Goal: Task Accomplishment & Management: Manage account settings

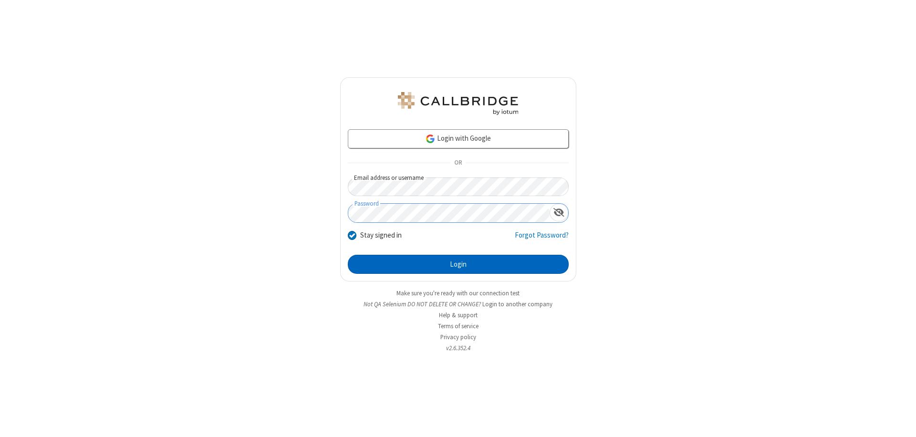
click at [458, 264] on button "Login" at bounding box center [458, 264] width 221 height 19
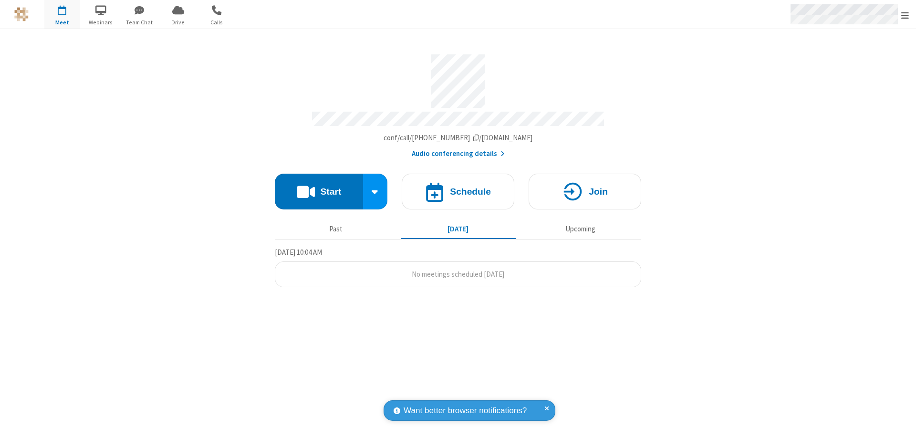
click at [905, 15] on span "Open menu" at bounding box center [905, 15] width 8 height 10
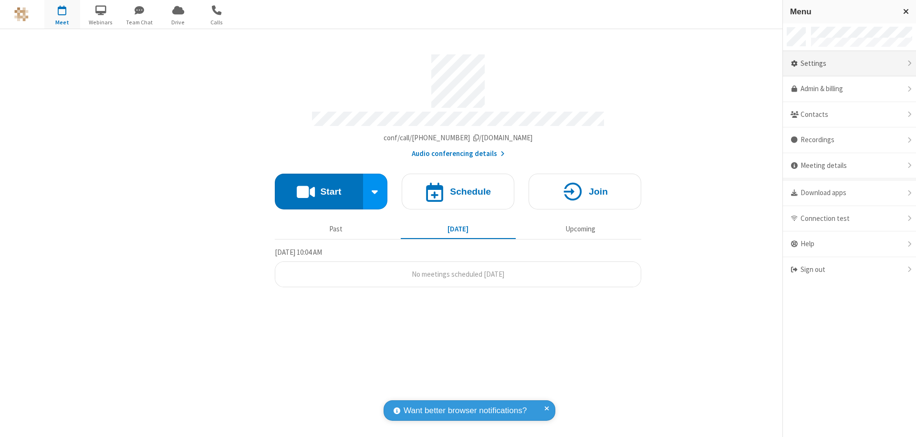
click at [849, 63] on div "Settings" at bounding box center [849, 64] width 133 height 26
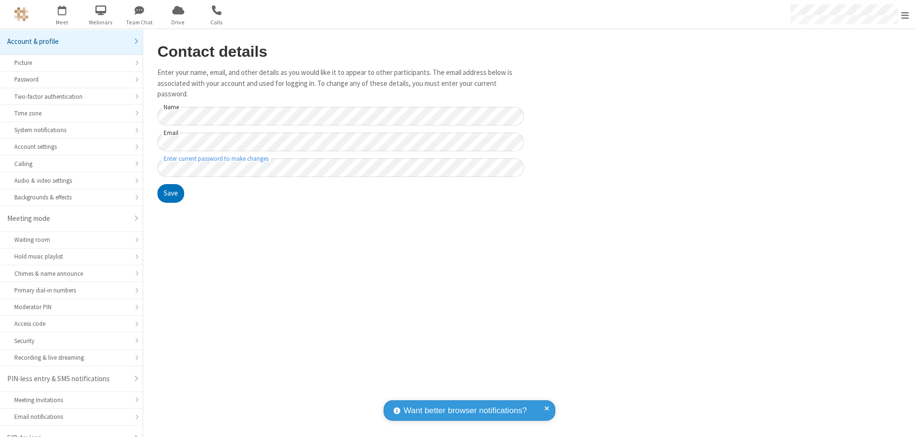
scroll to position [13, 0]
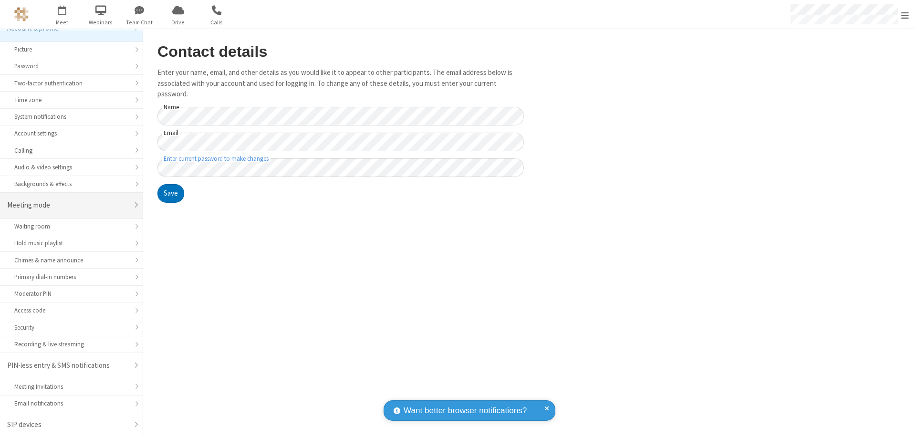
click at [68, 205] on div "Meeting mode" at bounding box center [67, 205] width 121 height 11
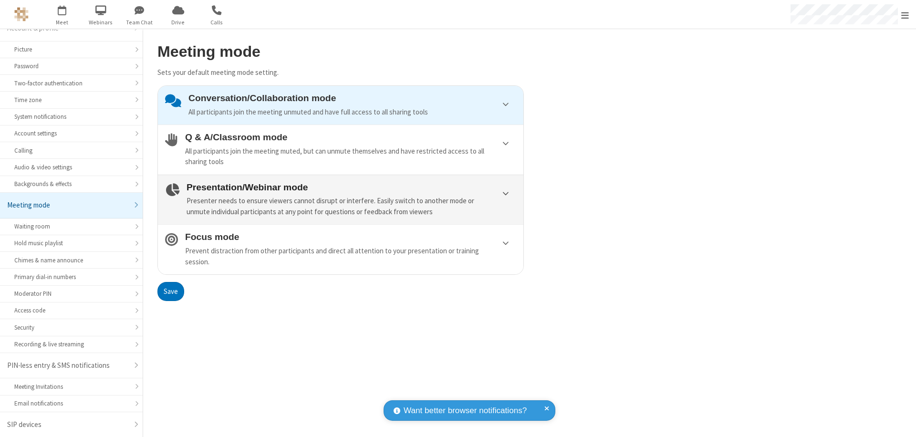
click at [341, 199] on div "Presenter needs to ensure viewers cannot disrupt or interfere. Easily switch to…" at bounding box center [352, 206] width 330 height 21
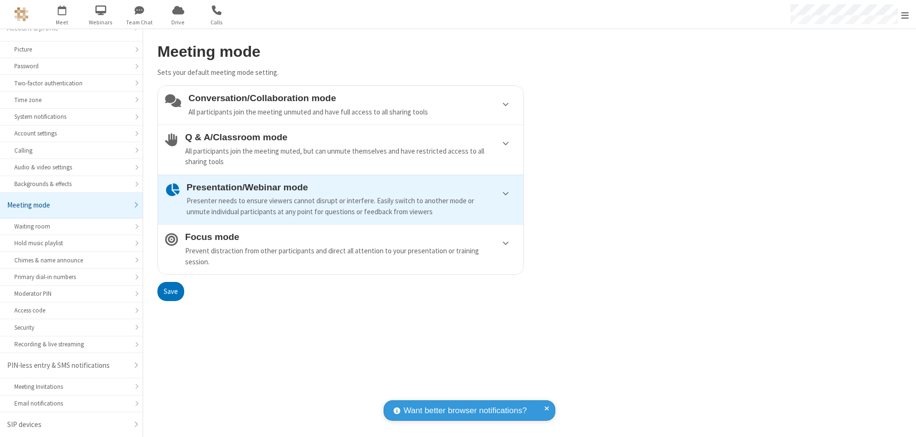
click at [170, 291] on button "Save" at bounding box center [170, 291] width 27 height 19
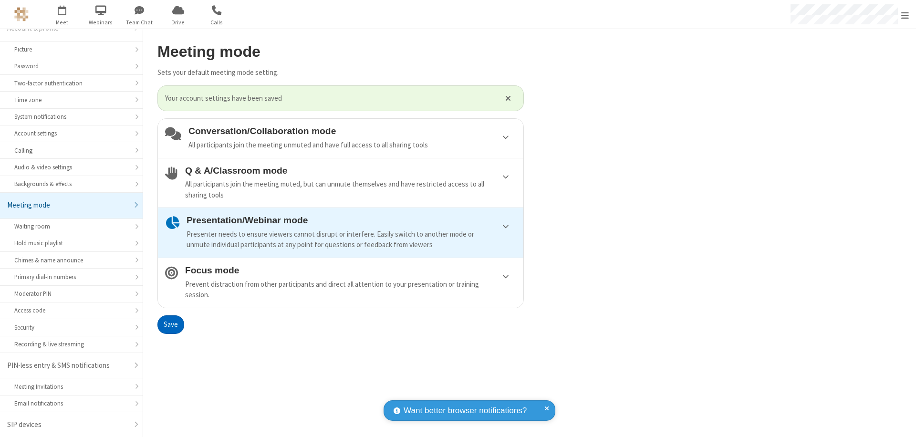
click at [905, 14] on span "Open menu" at bounding box center [905, 15] width 8 height 10
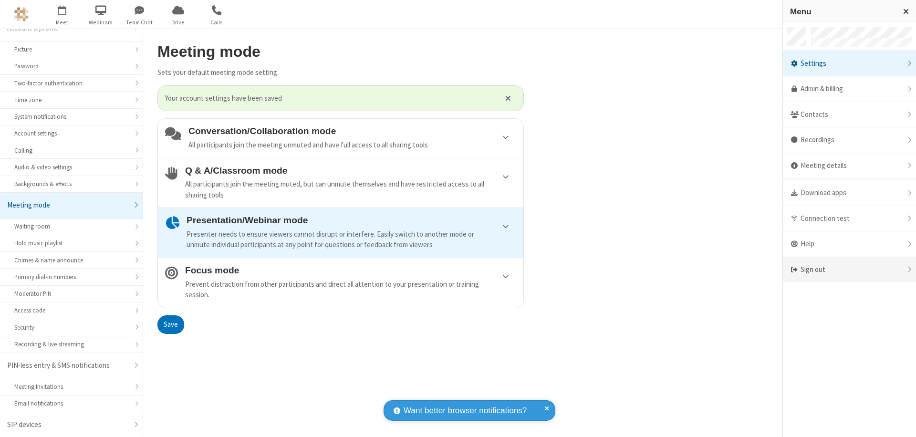
click at [845, 270] on div "Sign out" at bounding box center [849, 269] width 133 height 25
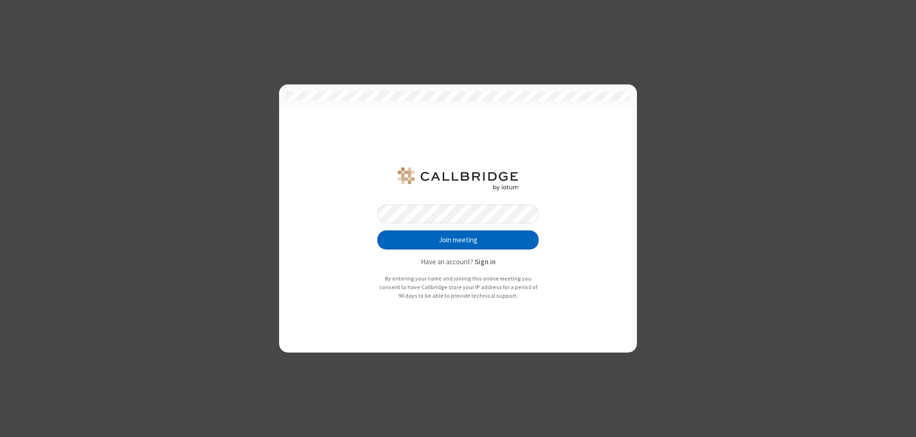
click at [458, 240] on button "Join meeting" at bounding box center [457, 239] width 161 height 19
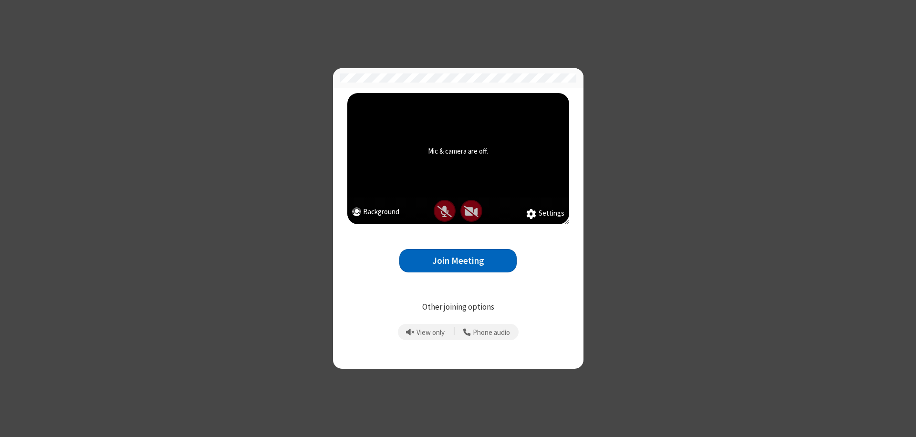
click at [458, 260] on button "Join Meeting" at bounding box center [457, 260] width 117 height 23
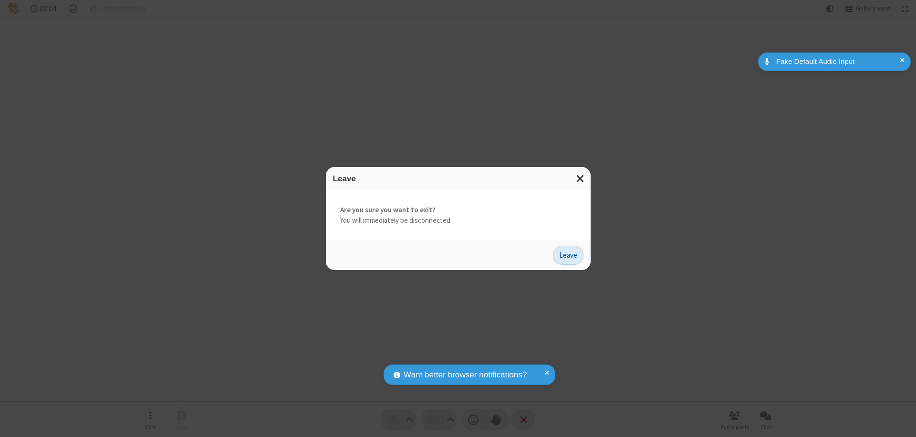
click at [568, 255] on button "Leave" at bounding box center [568, 255] width 31 height 19
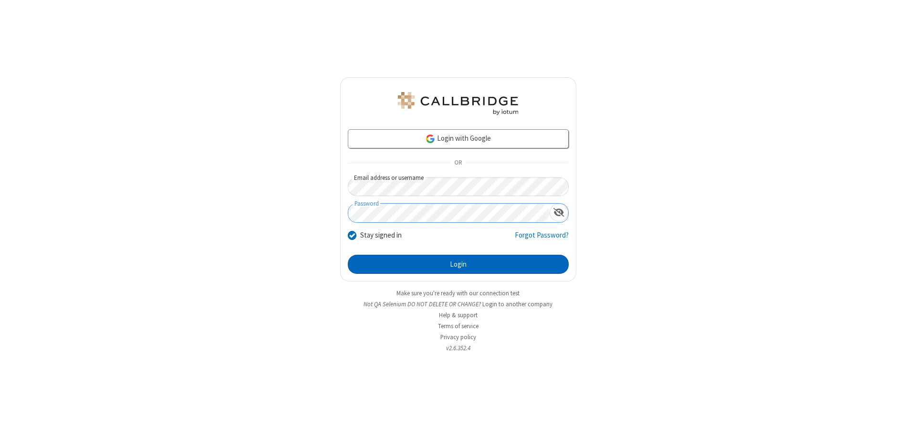
click at [458, 264] on button "Login" at bounding box center [458, 264] width 221 height 19
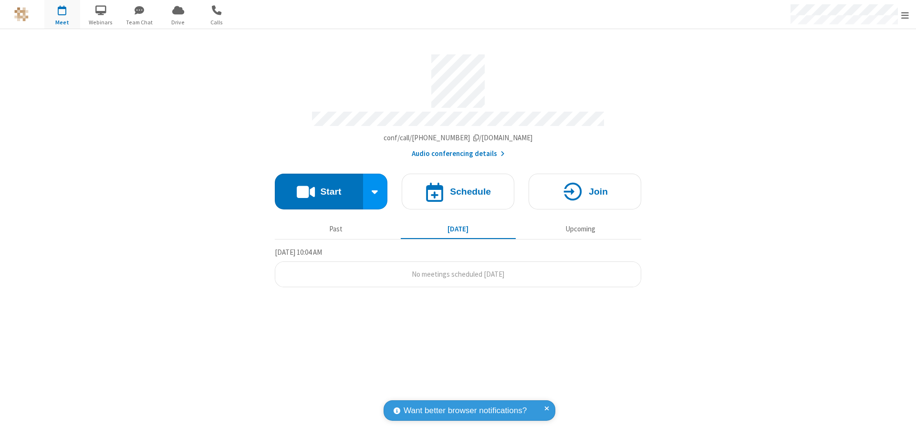
click at [905, 15] on span "Open menu" at bounding box center [905, 15] width 8 height 10
click at [849, 63] on div "Settings" at bounding box center [849, 64] width 133 height 26
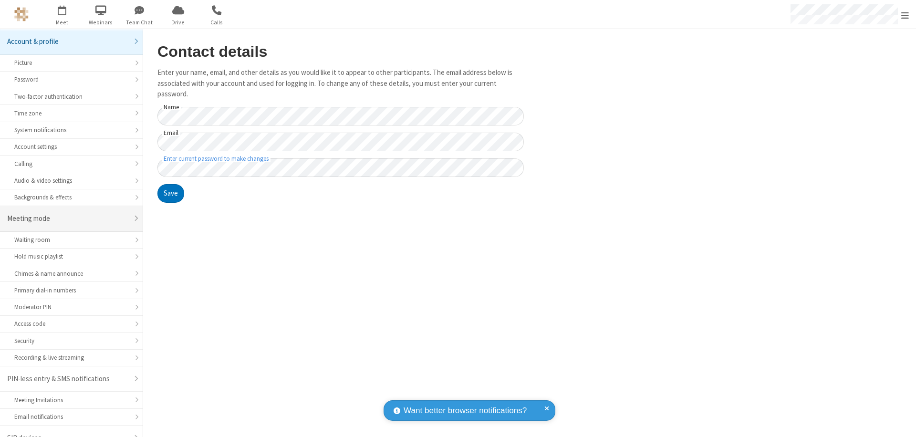
click at [68, 213] on div "Meeting mode" at bounding box center [67, 218] width 121 height 11
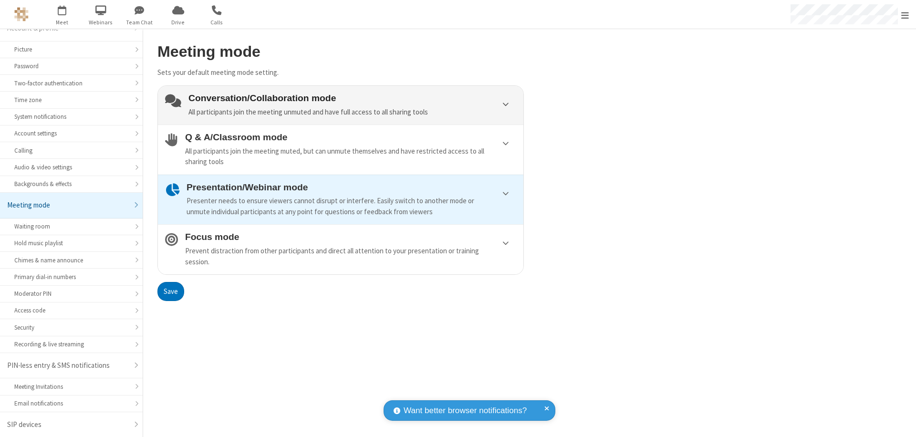
click at [341, 105] on div "Conversation/Collaboration mode All participants join the meeting unmuted and h…" at bounding box center [352, 105] width 328 height 24
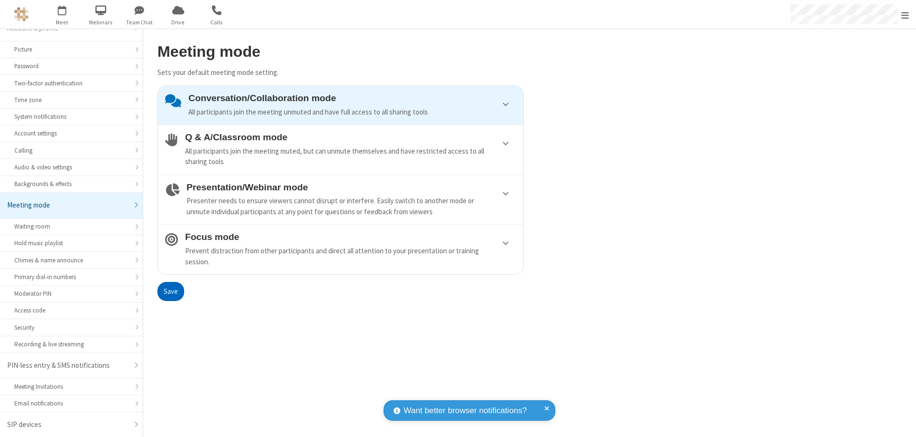
click at [170, 291] on button "Save" at bounding box center [170, 291] width 27 height 19
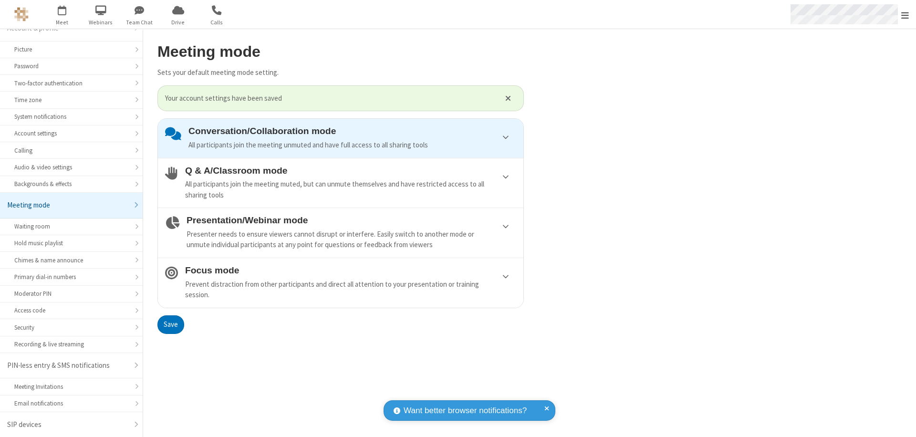
click at [905, 14] on span "Open menu" at bounding box center [905, 15] width 8 height 10
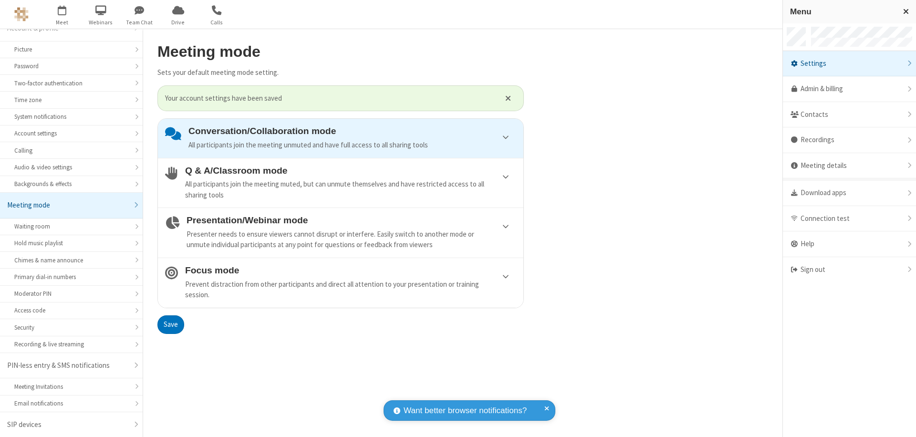
click at [849, 270] on div "Sign out" at bounding box center [849, 269] width 133 height 25
